Goal: Information Seeking & Learning: Learn about a topic

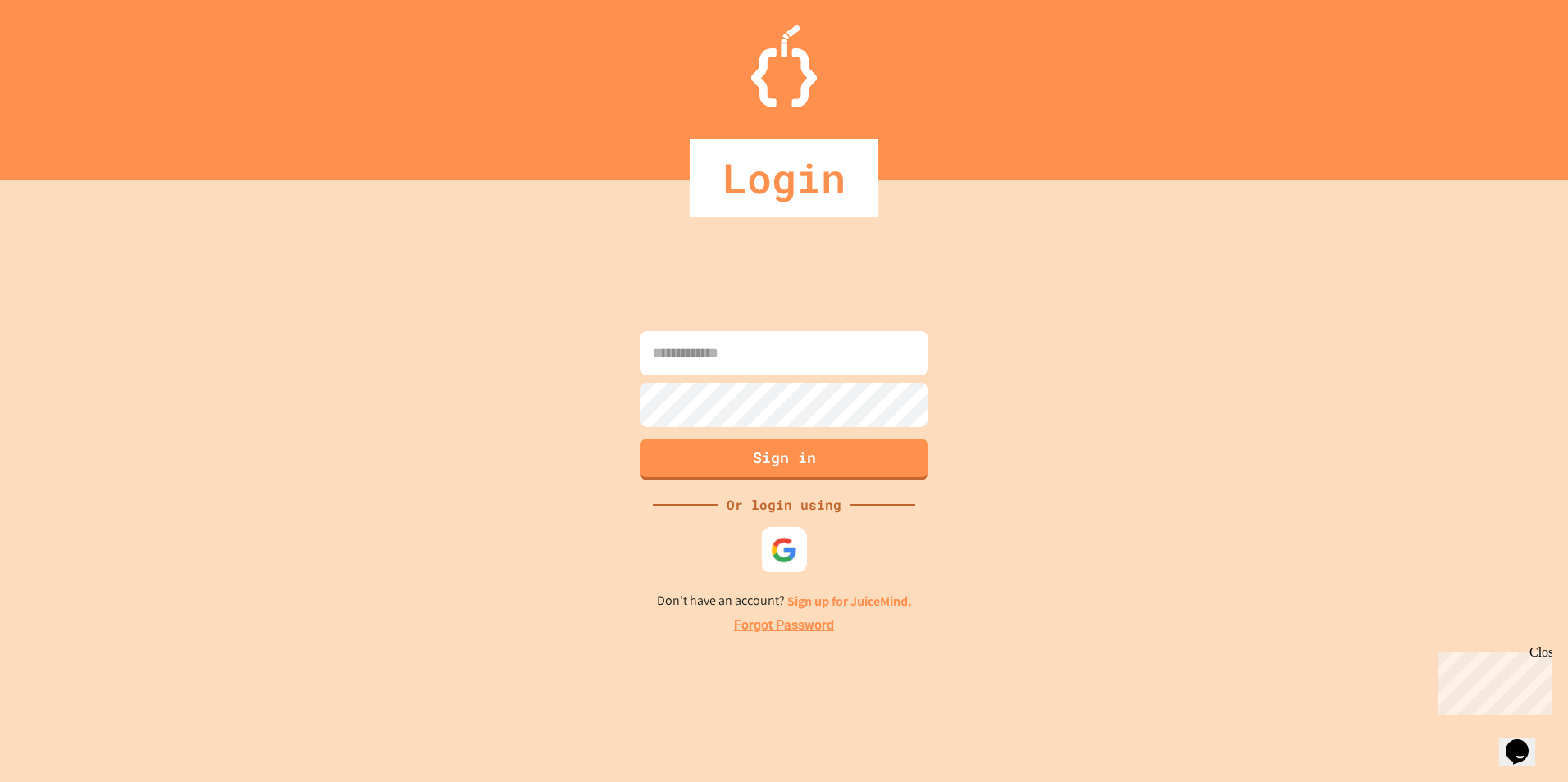
click at [789, 539] on img at bounding box center [784, 550] width 27 height 27
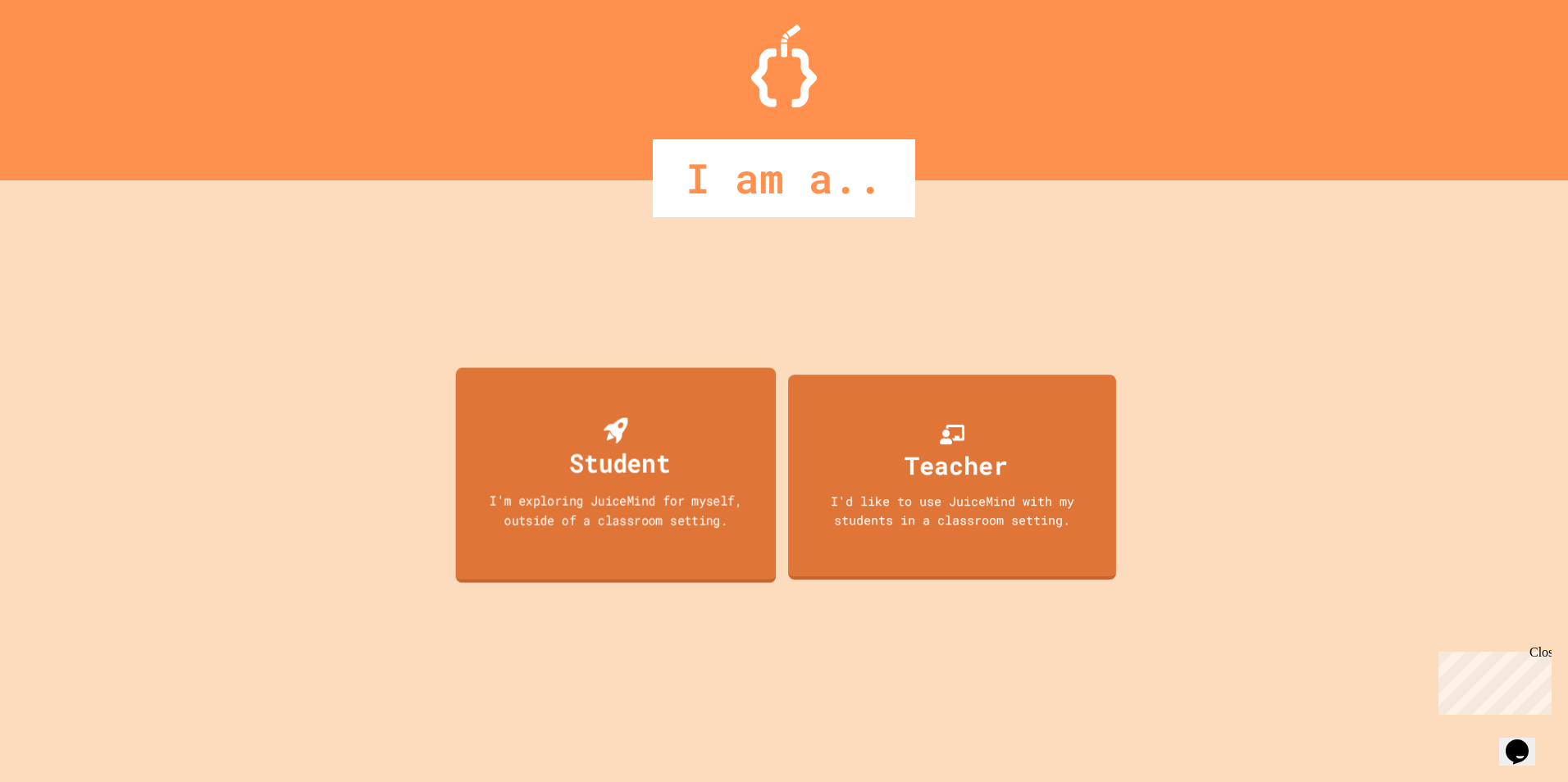
click at [668, 436] on div "Student" at bounding box center [616, 450] width 109 height 65
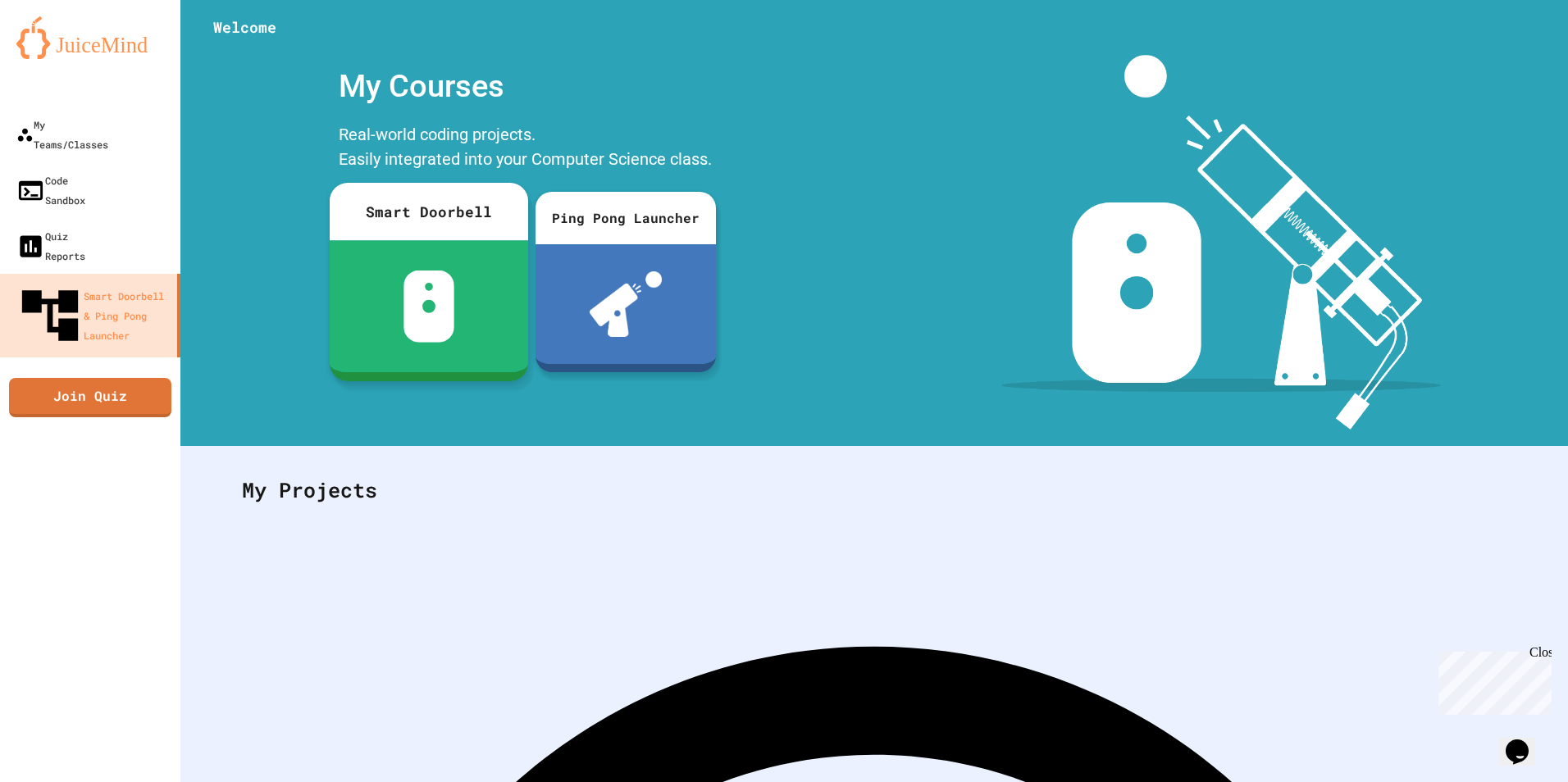
click at [431, 274] on img at bounding box center [429, 307] width 52 height 72
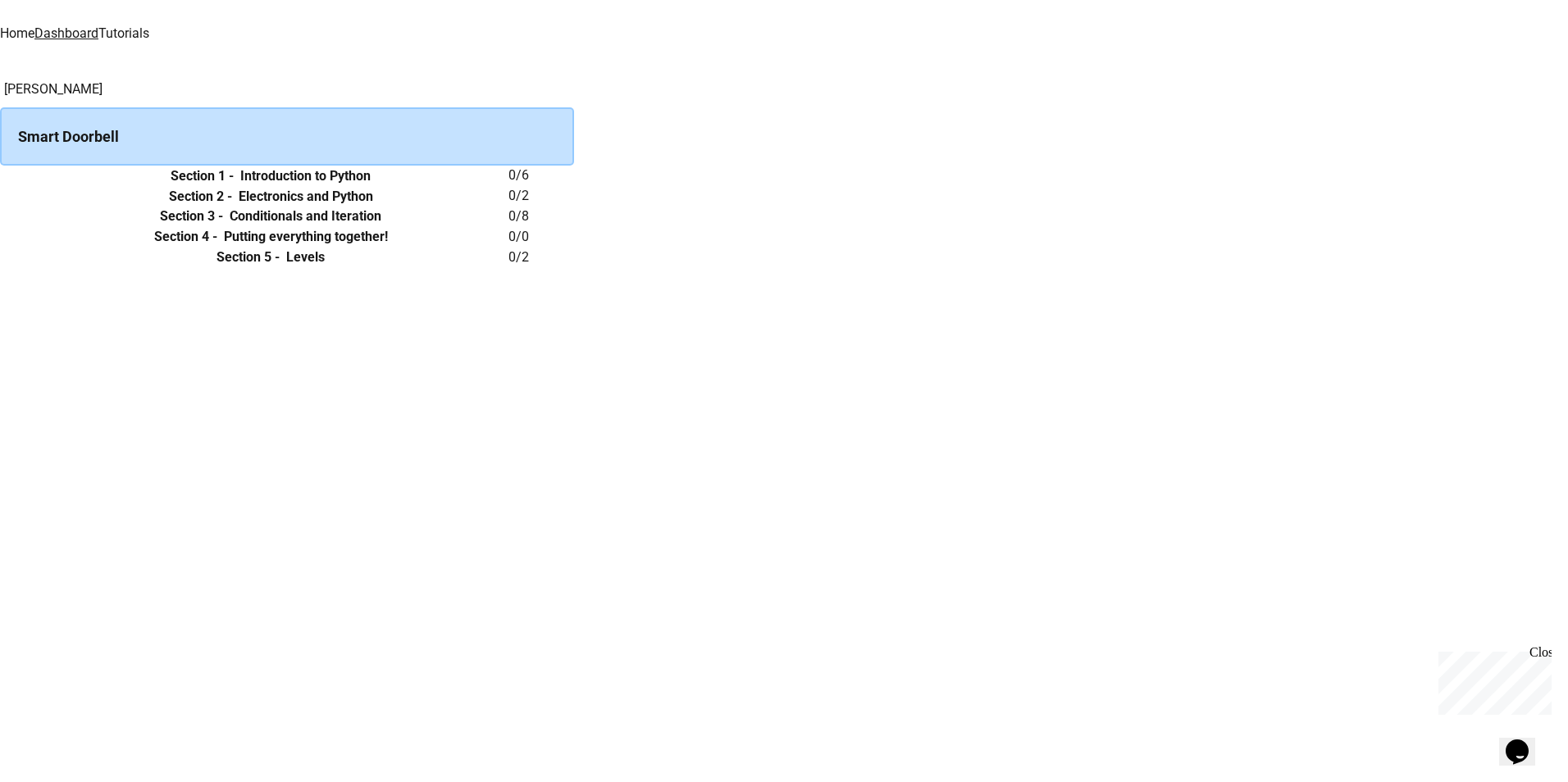
click at [371, 186] on h6 "Introduction to Python" at bounding box center [305, 176] width 131 height 20
click at [0, 176] on icon "expand row" at bounding box center [0, 176] width 0 height 0
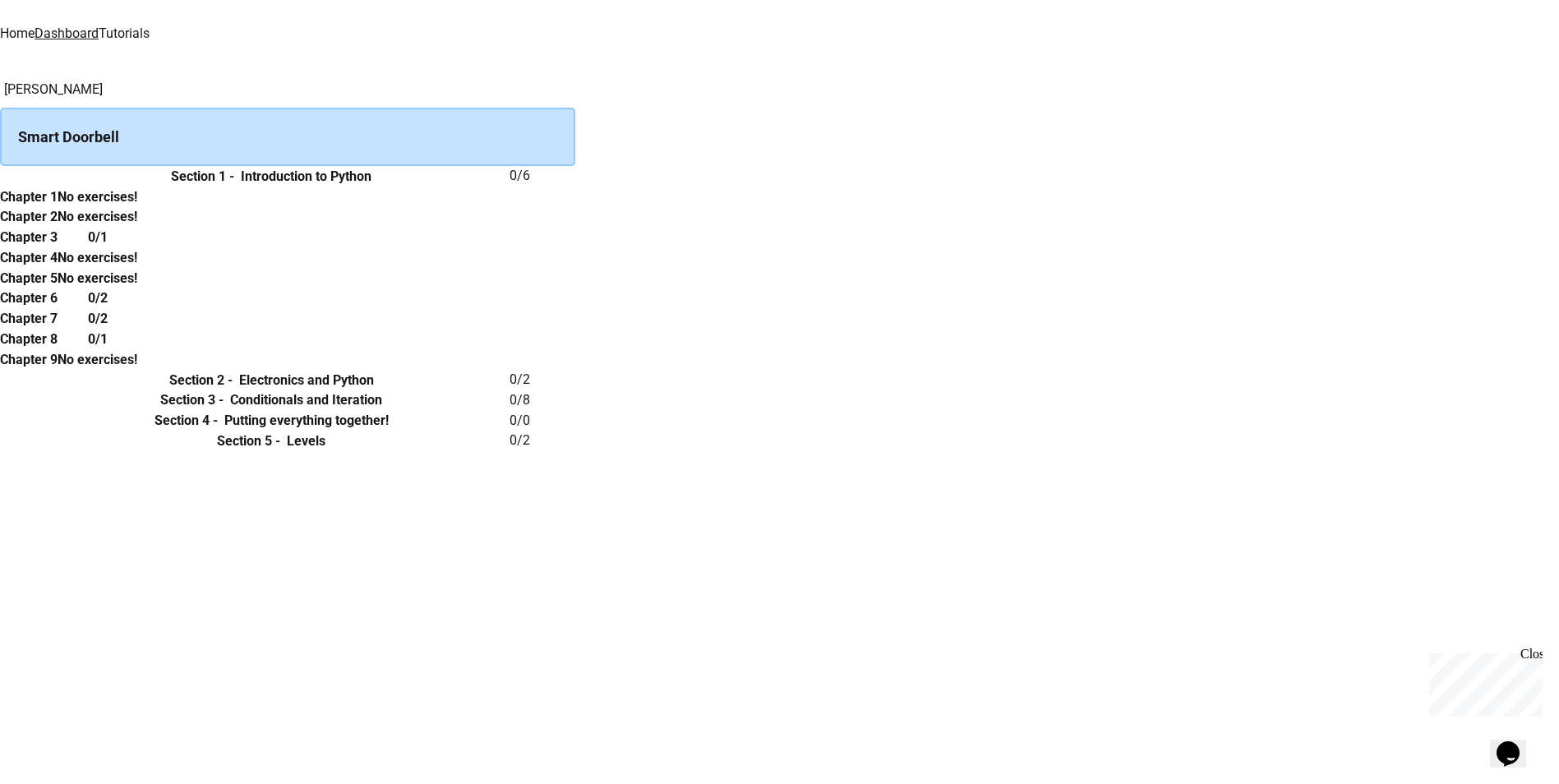
click at [58, 207] on h6 "Chapter 1" at bounding box center [29, 197] width 58 height 20
click at [0, 176] on button "expand row" at bounding box center [0, 176] width 0 height 0
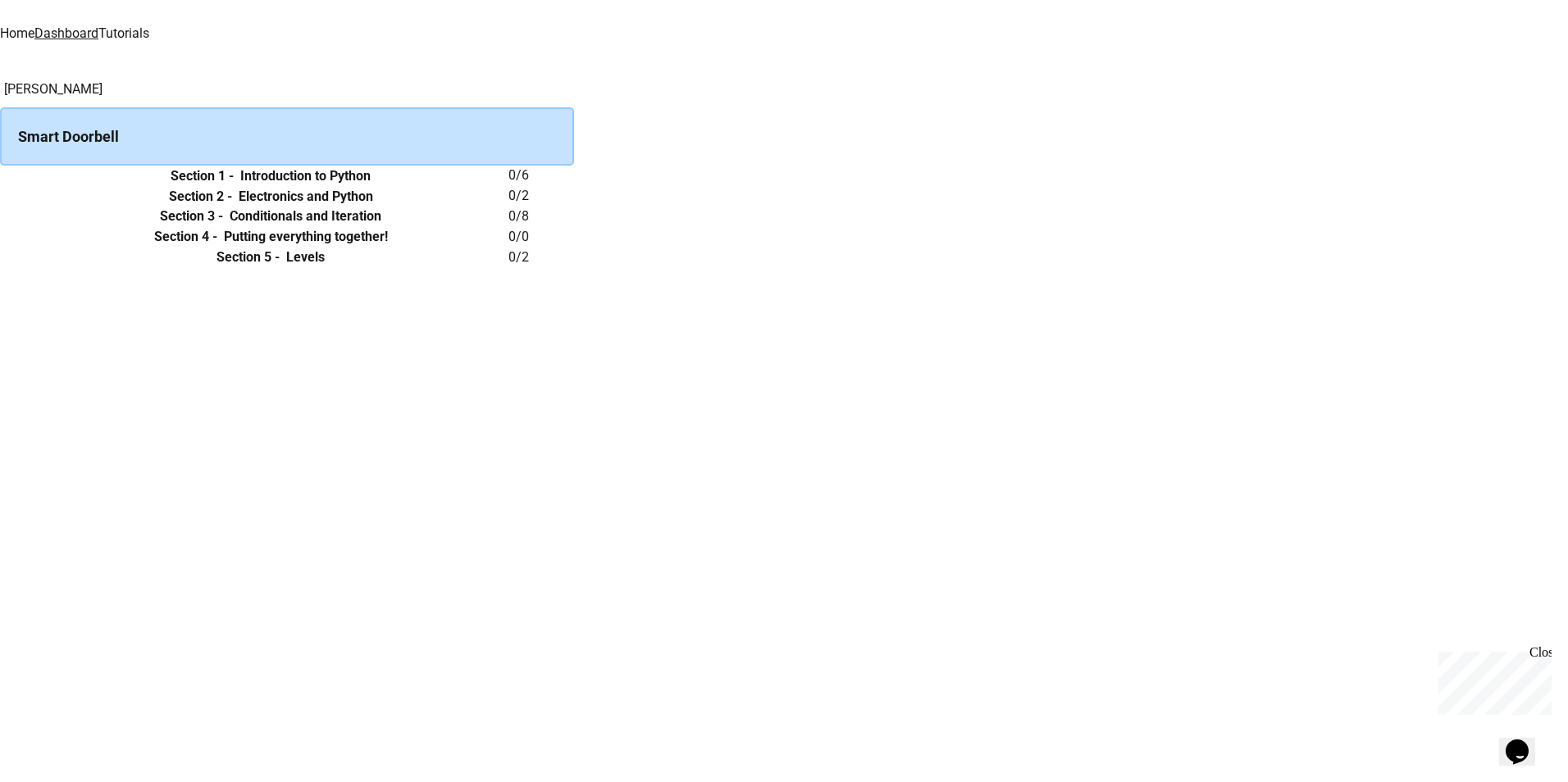
click at [33, 16] on link at bounding box center [784, 12] width 1568 height 23
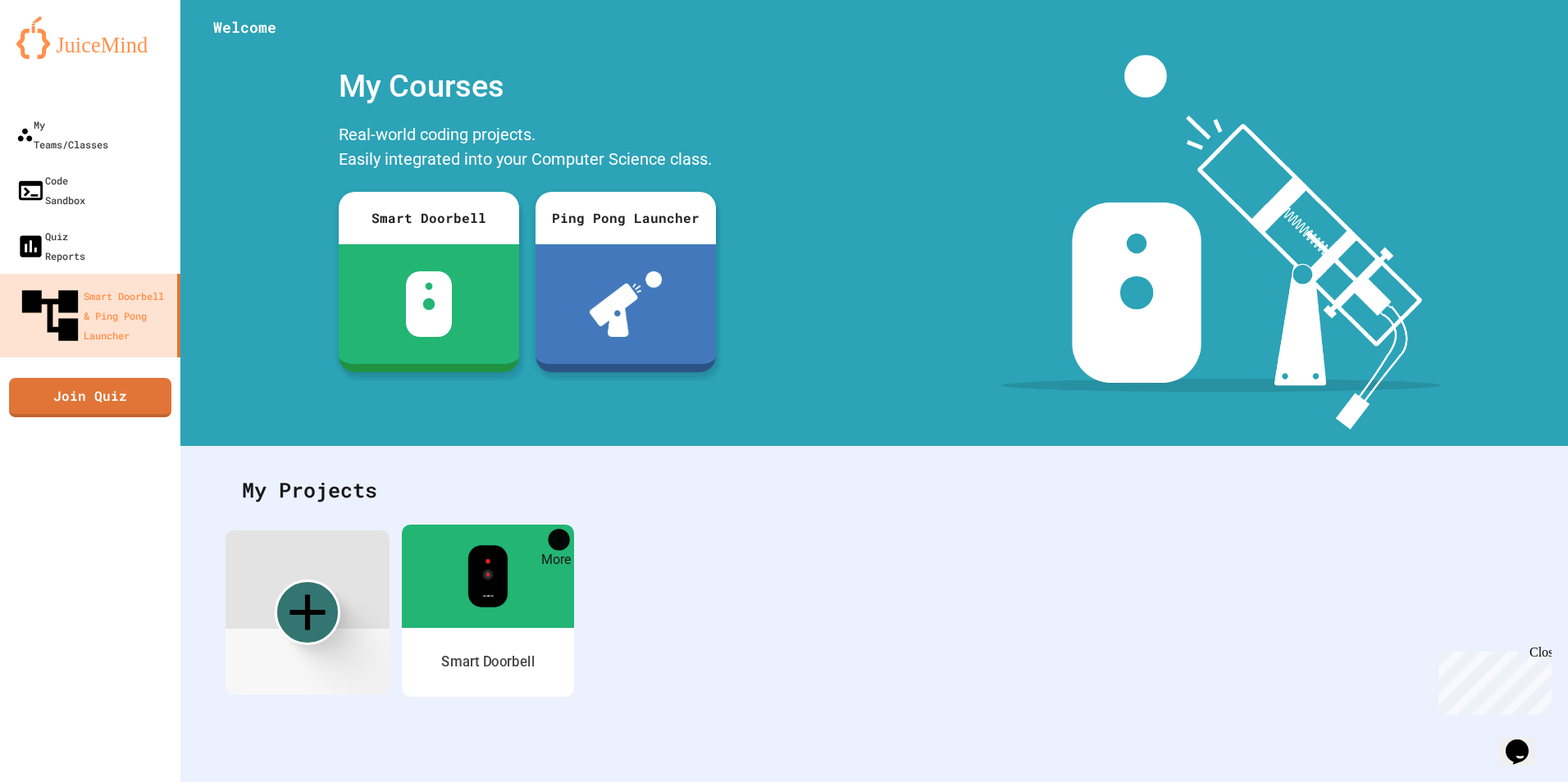
click at [558, 536] on icon "More" at bounding box center [559, 539] width 21 height 21
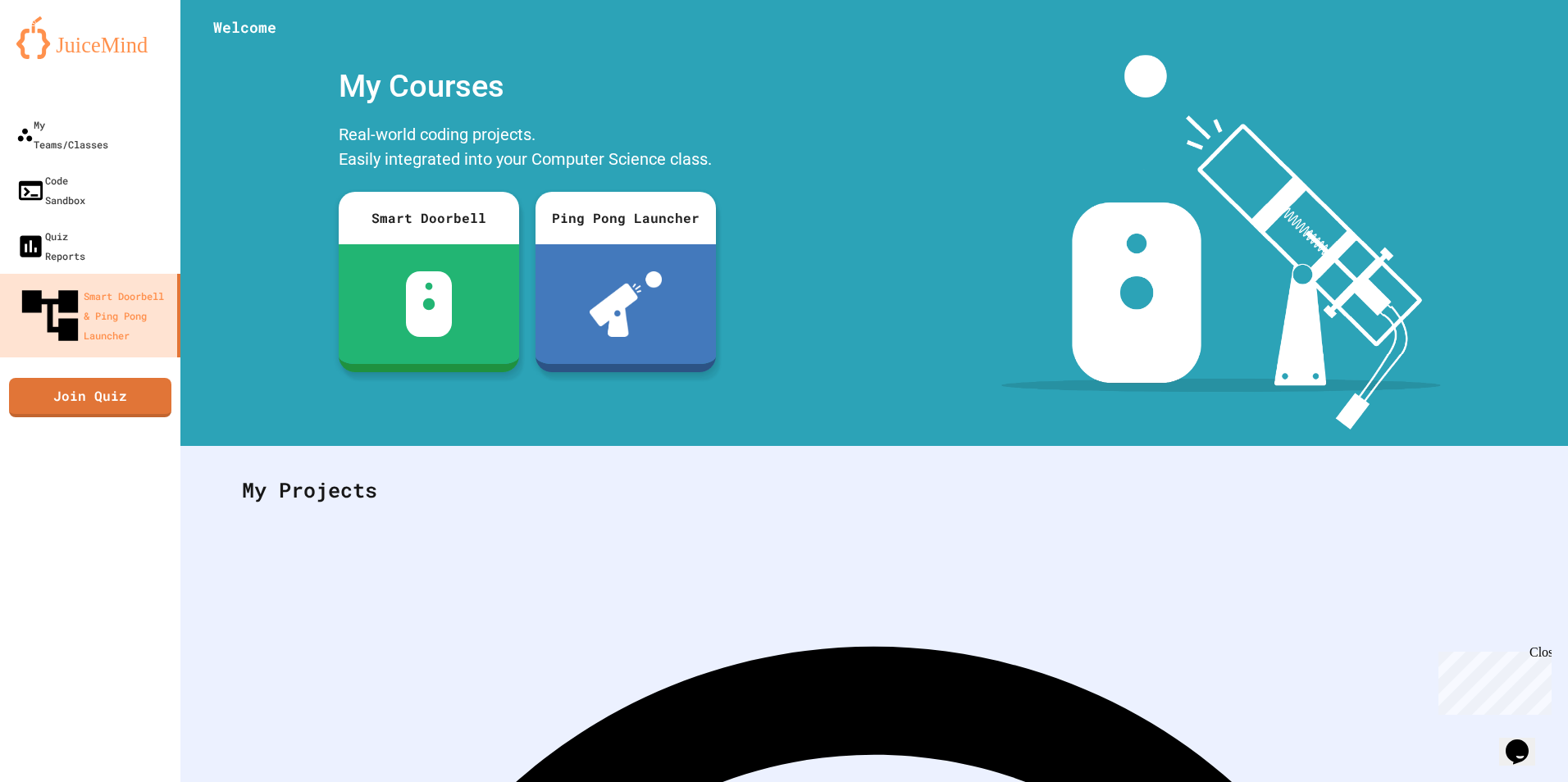
click at [1519, 40] on icon "My Account" at bounding box center [1519, 40] width 0 height 0
click at [1480, 781] on div at bounding box center [784, 782] width 1568 height 0
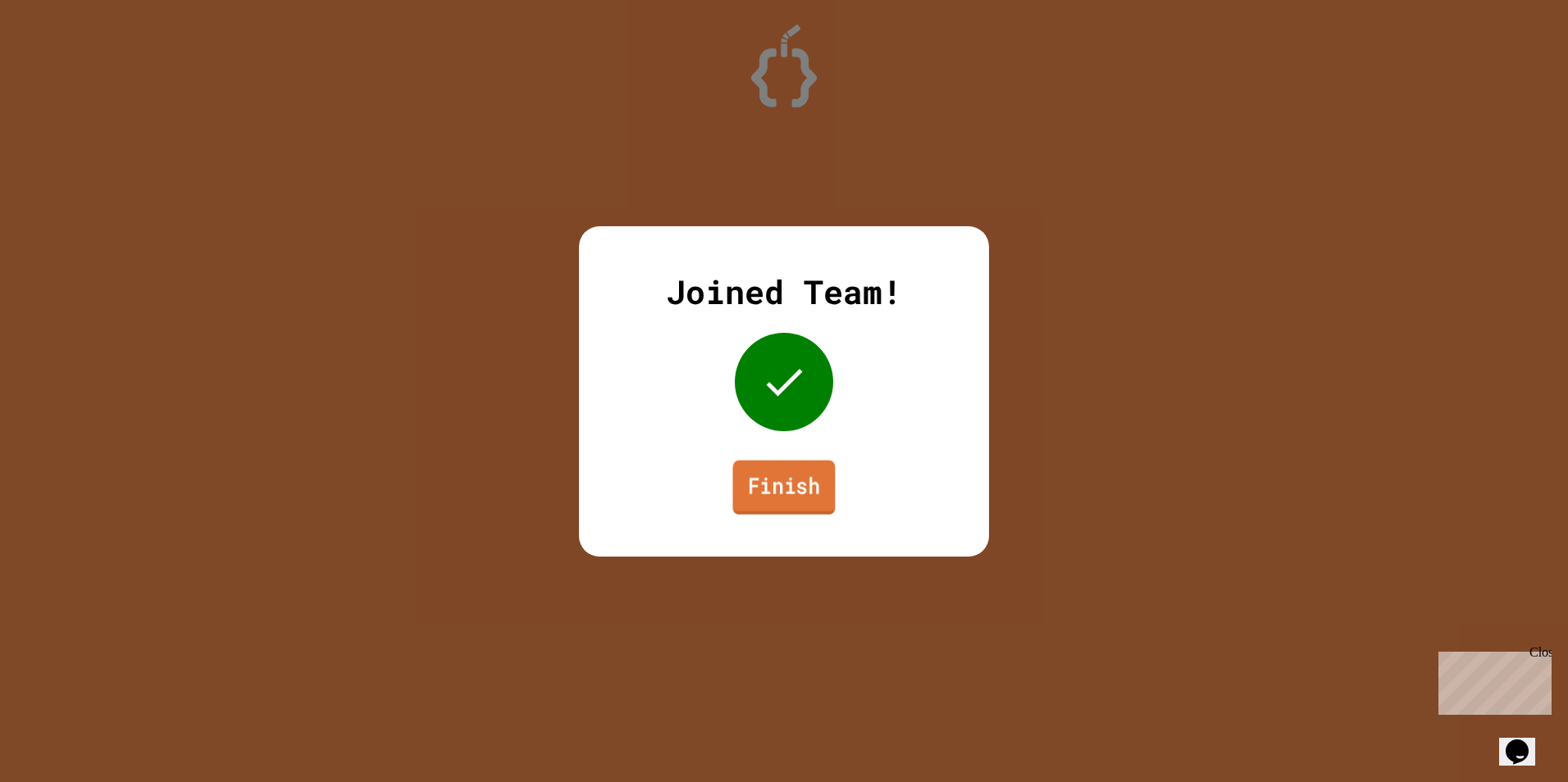
click at [828, 497] on link "Finish" at bounding box center [784, 487] width 103 height 54
